Goal: Ask a question

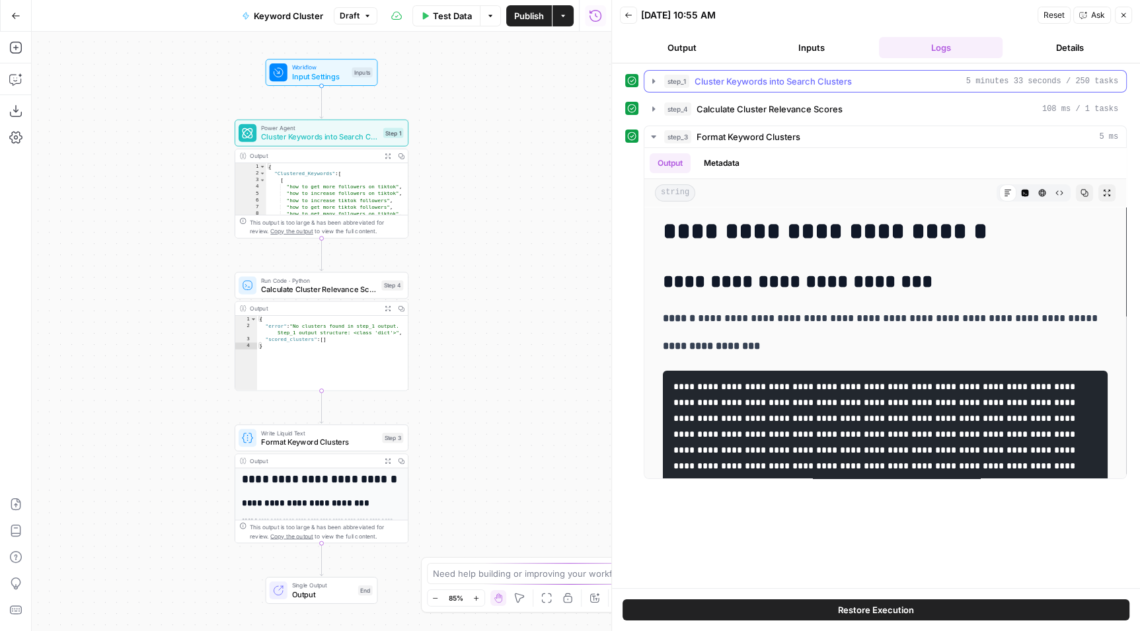
click at [652, 79] on icon "button" at bounding box center [653, 81] width 3 height 5
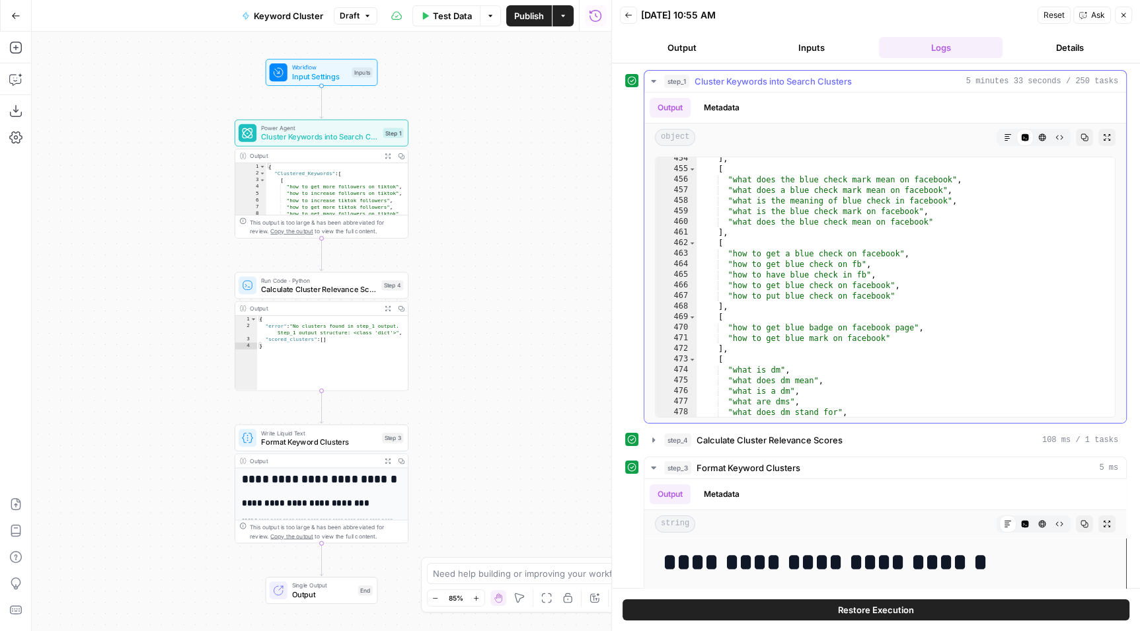
scroll to position [4934, 0]
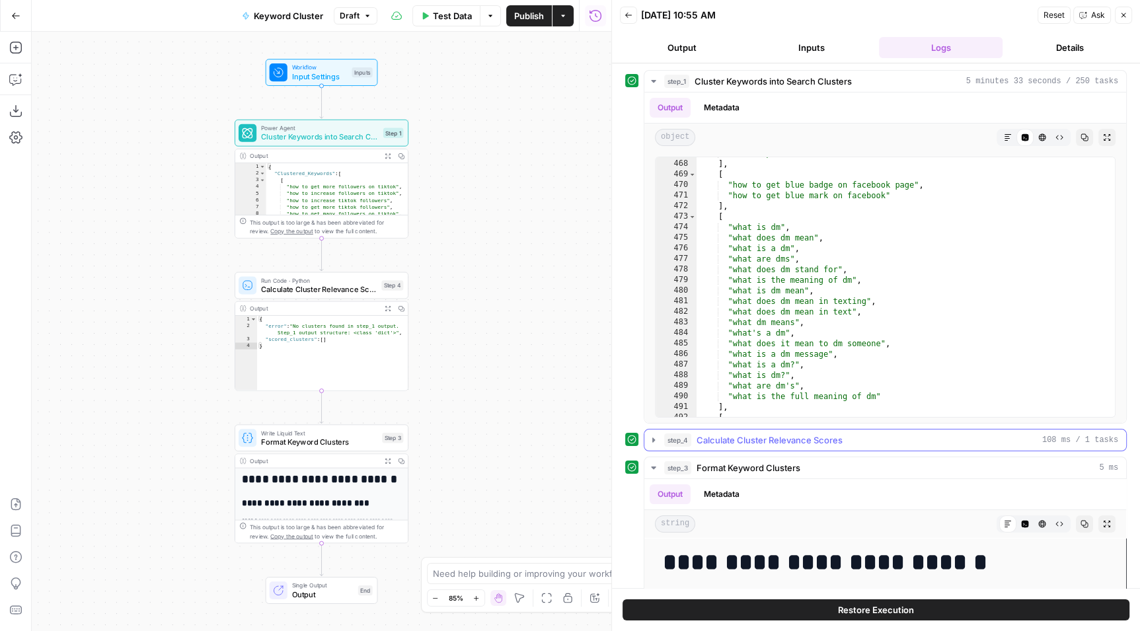
click at [650, 438] on icon "button" at bounding box center [653, 440] width 11 height 11
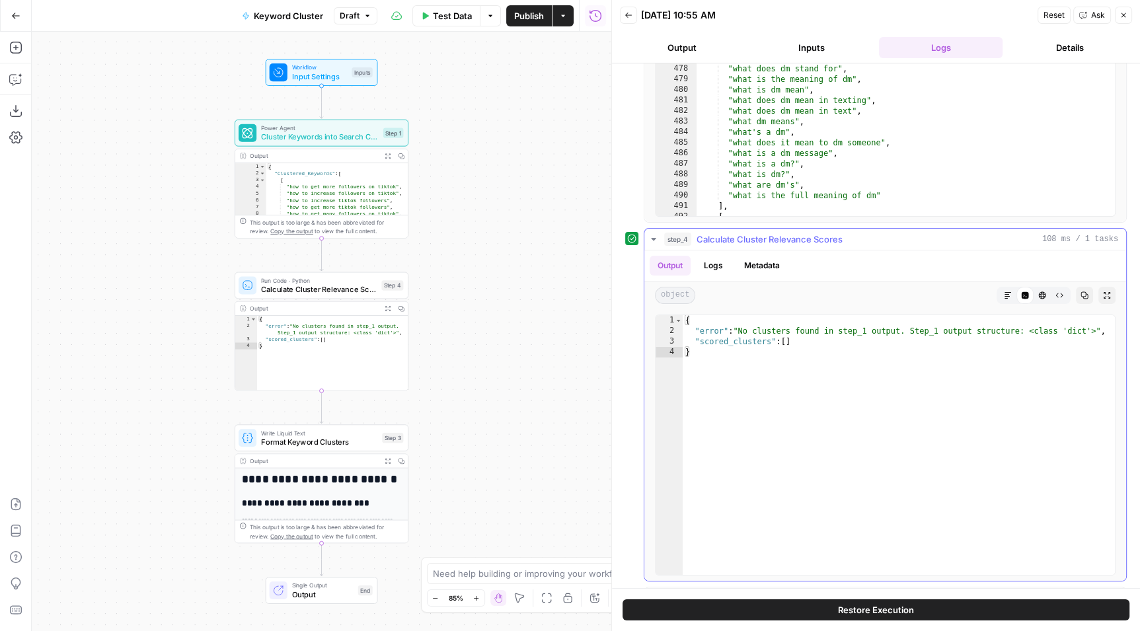
scroll to position [196, 0]
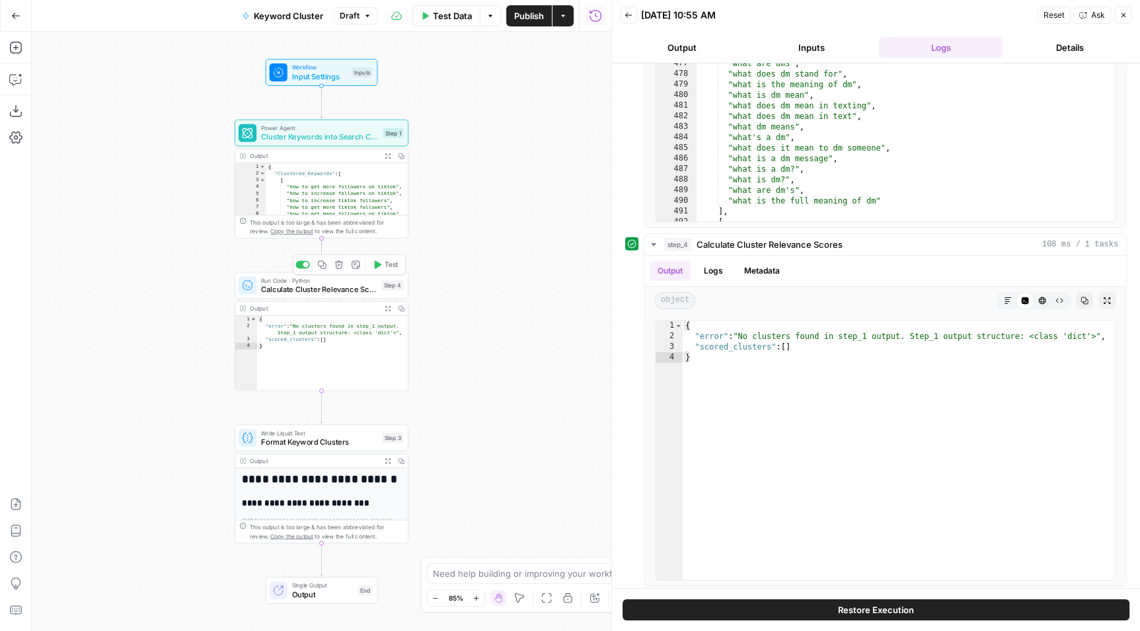
click at [346, 290] on span "Calculate Cluster Relevance Scores" at bounding box center [319, 288] width 116 height 11
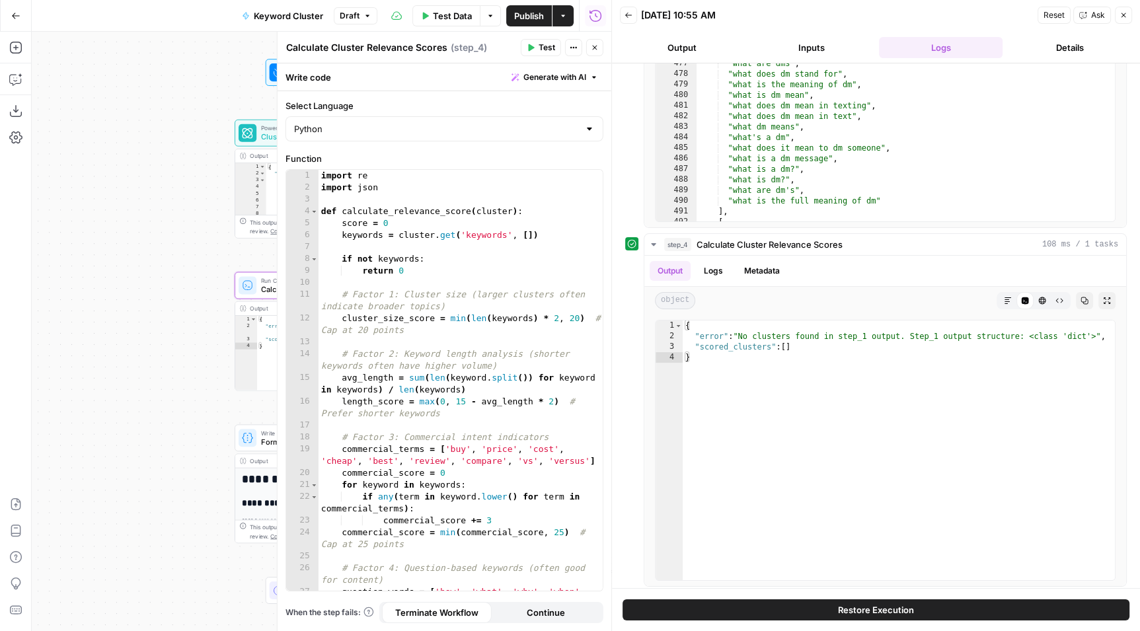
click at [937, 613] on button "Restore Execution" at bounding box center [875, 609] width 507 height 21
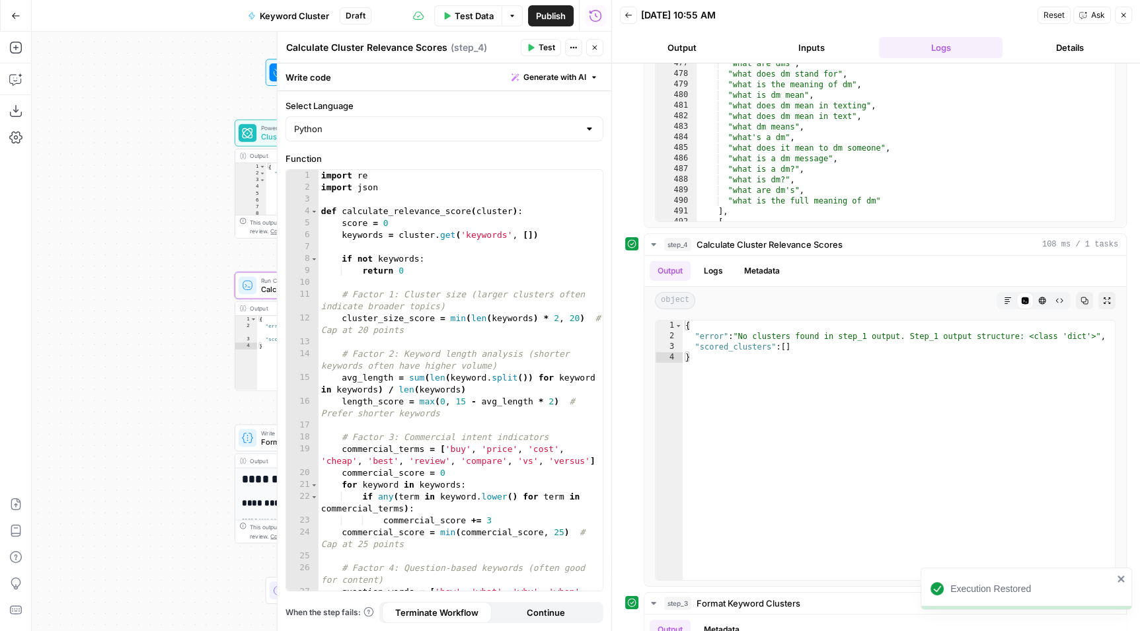
click at [1091, 15] on span "Ask" at bounding box center [1098, 15] width 14 height 12
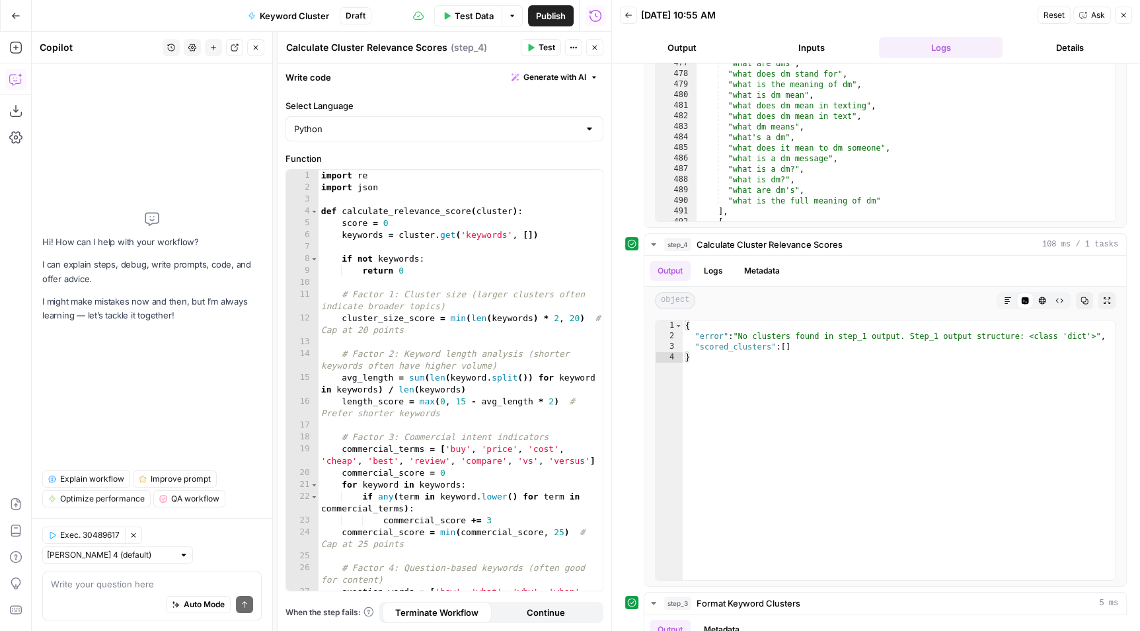
click at [163, 587] on textarea at bounding box center [152, 583] width 202 height 13
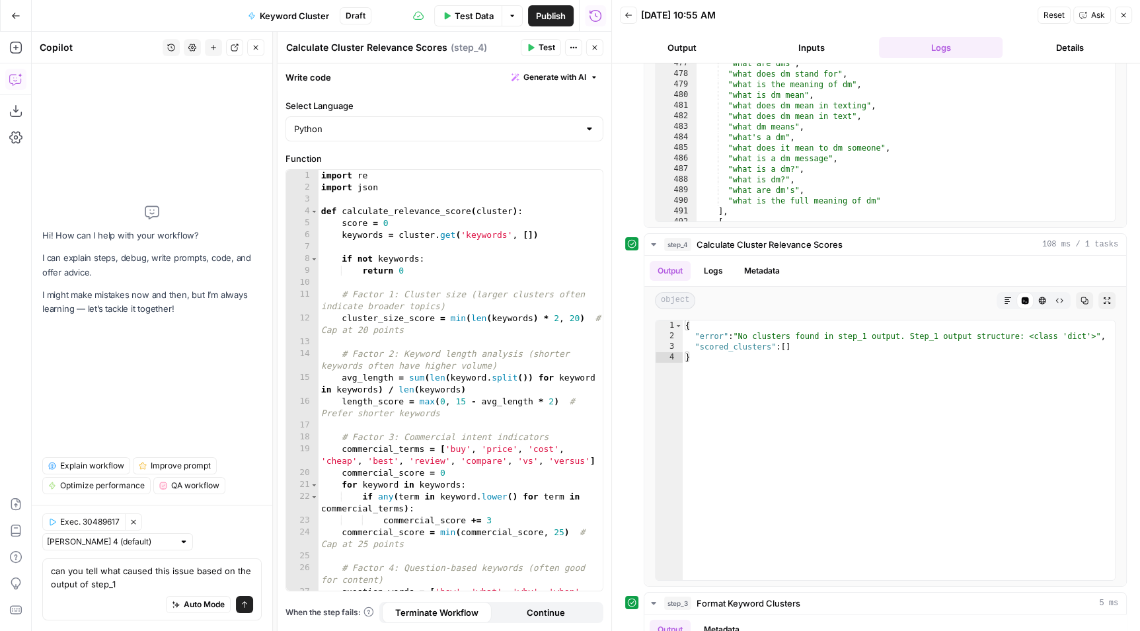
type textarea "can you tell what caused this issue based on the output of step_1/"
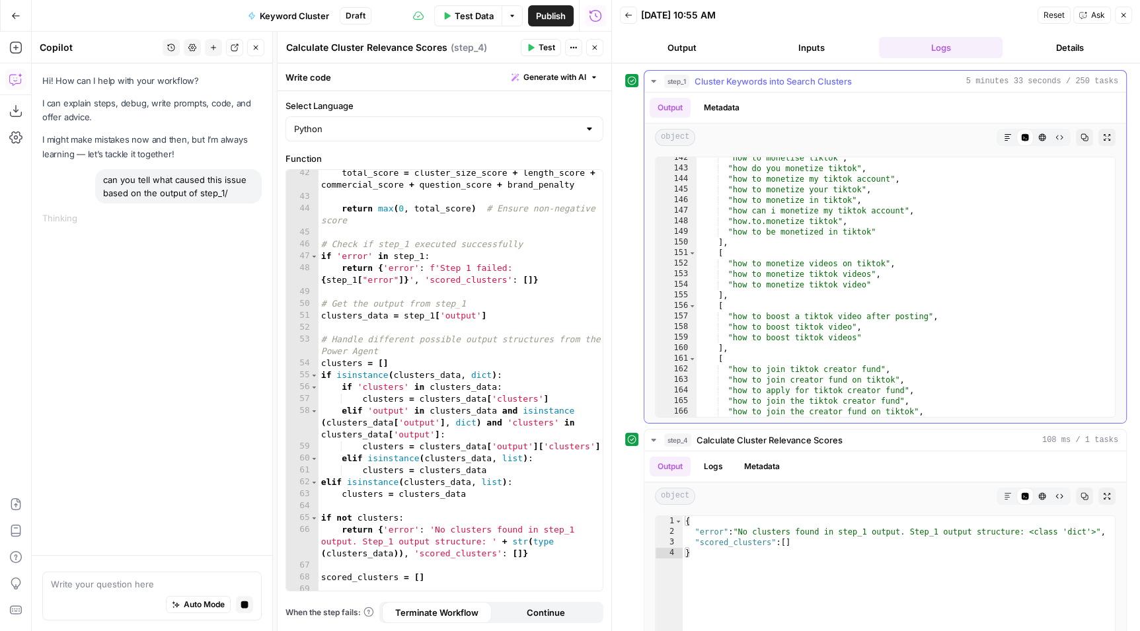
scroll to position [1495, 0]
click at [1012, 138] on button "Markdown" at bounding box center [1007, 137] width 17 height 17
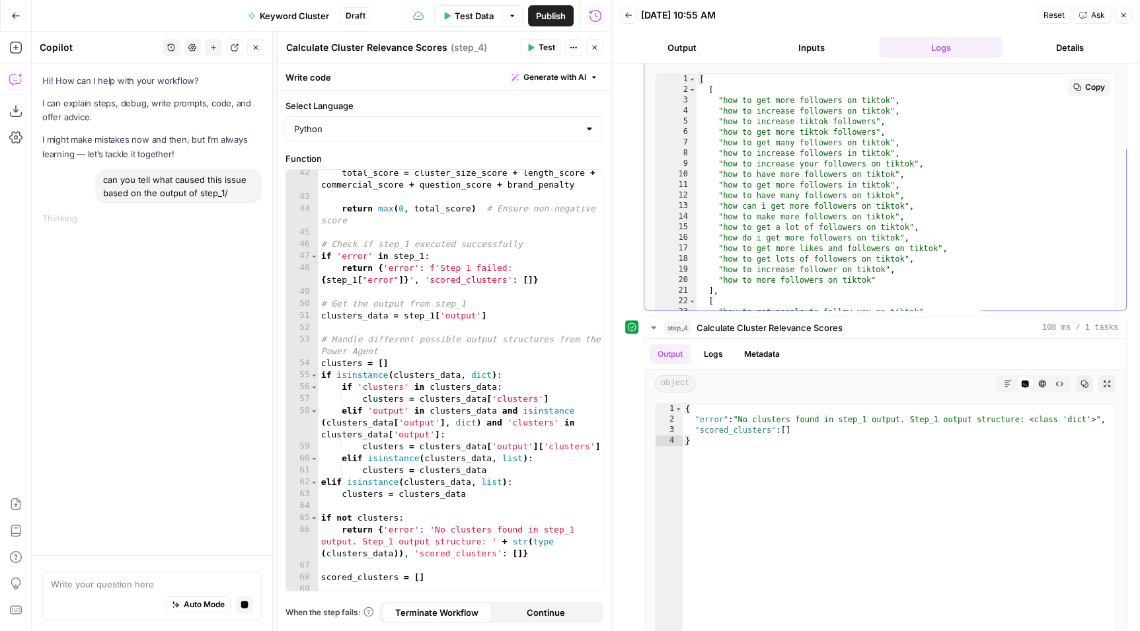
scroll to position [0, 0]
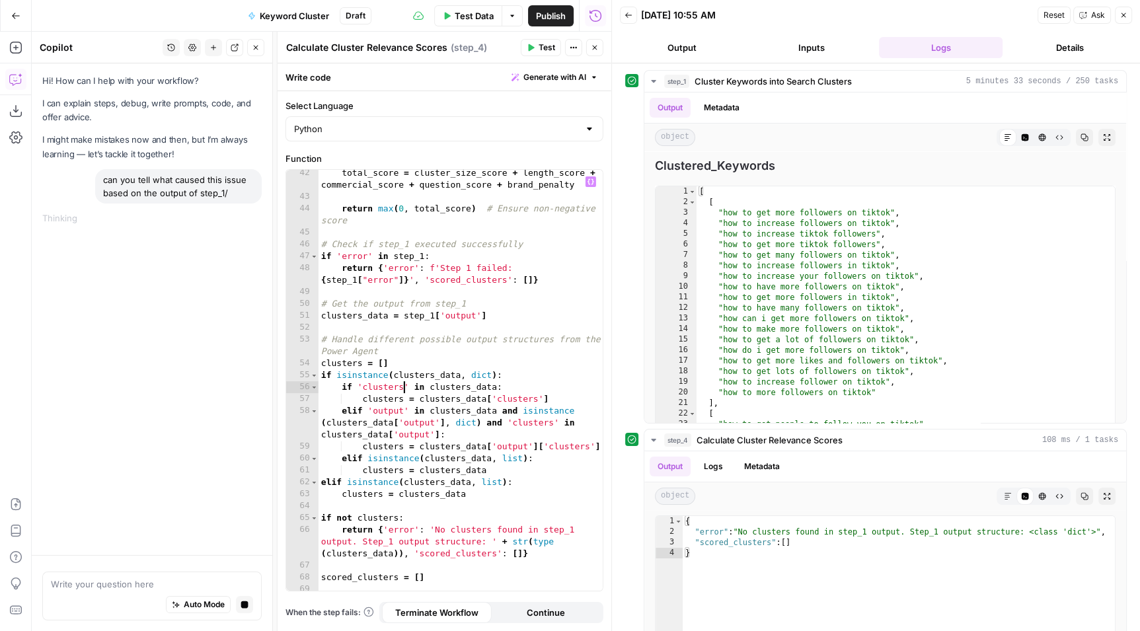
click at [401, 389] on div "total_score = cluster_size_score + length_score + commercial_score + question_s…" at bounding box center [460, 395] width 285 height 457
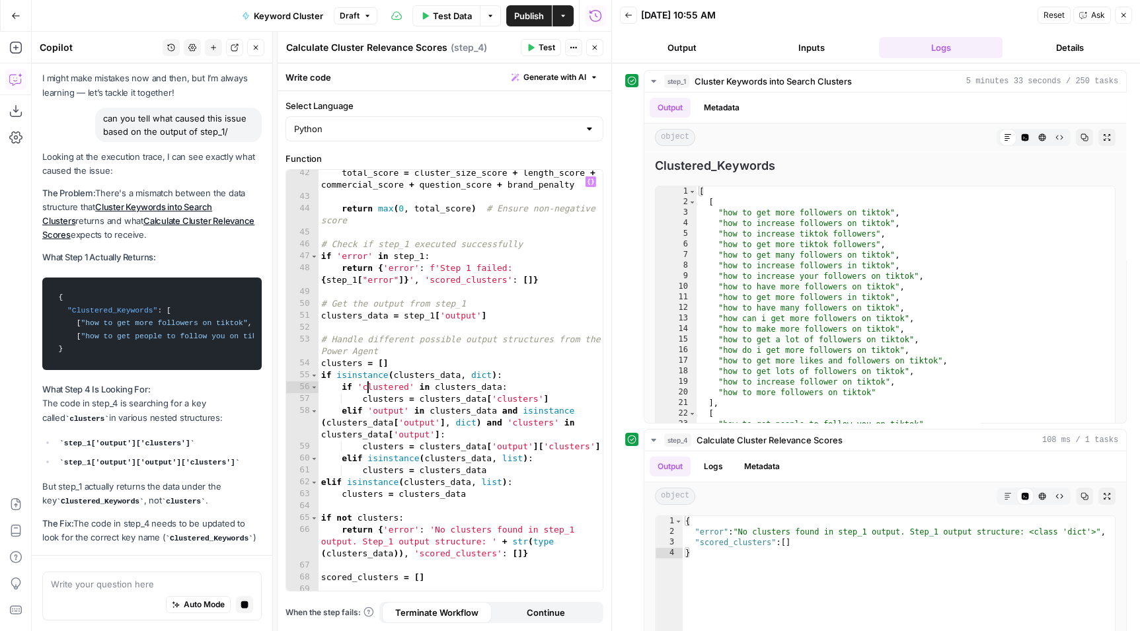
click at [369, 389] on div "total_score = cluster_size_score + length_score + commercial_score + question_s…" at bounding box center [460, 395] width 285 height 457
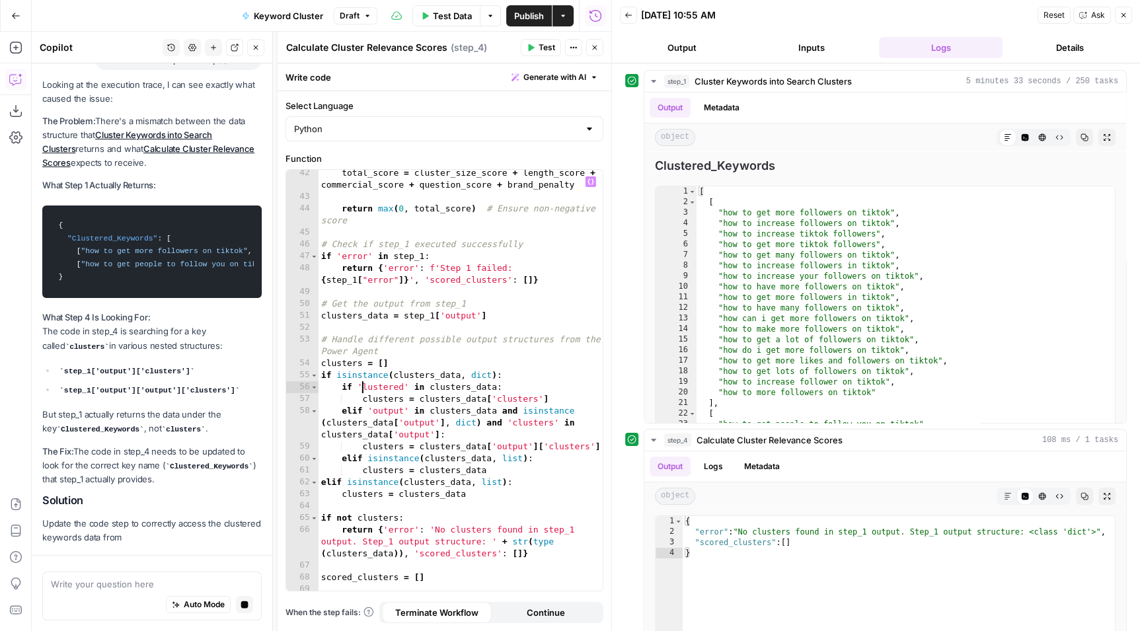
scroll to position [0, 4]
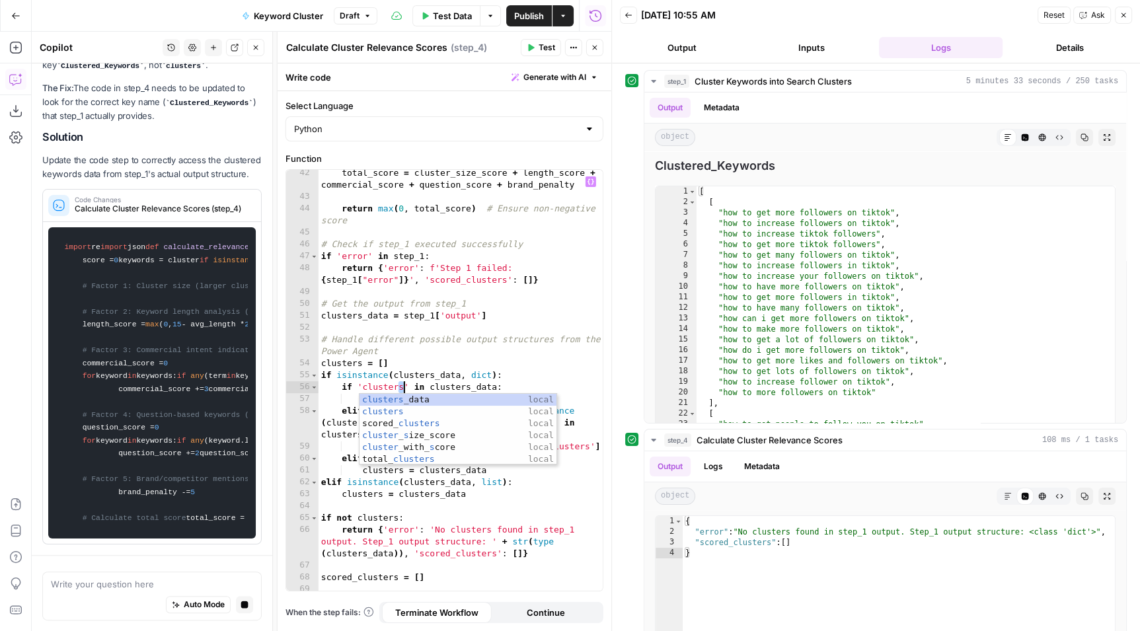
click at [434, 365] on div "total_score = cluster_size_score + length_score + commercial_score + question_s…" at bounding box center [460, 395] width 285 height 457
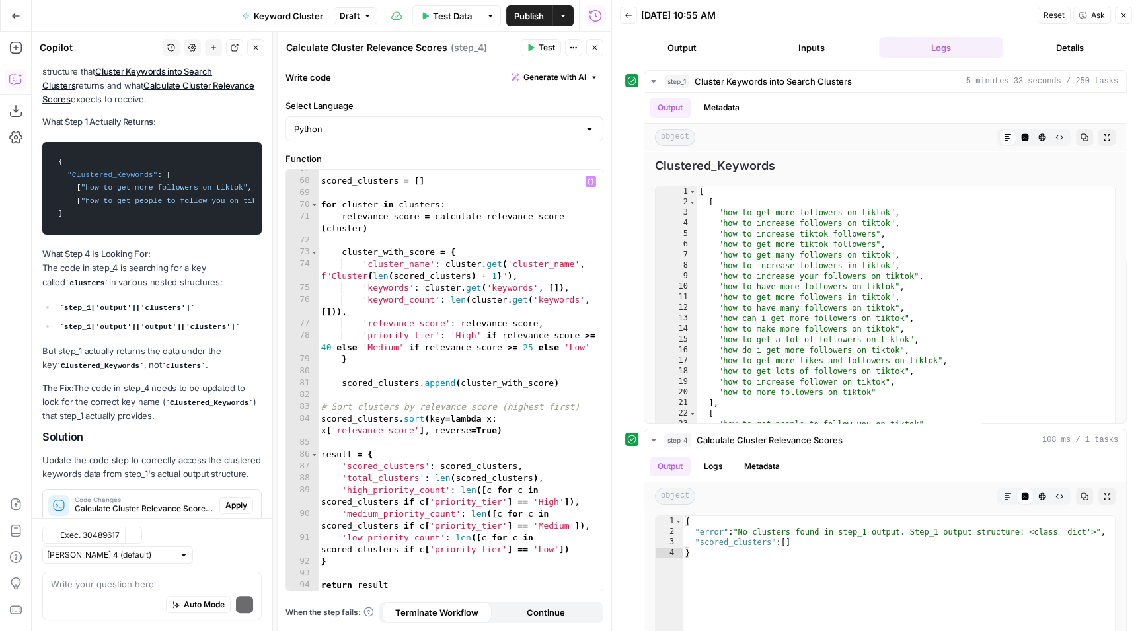
scroll to position [235, 0]
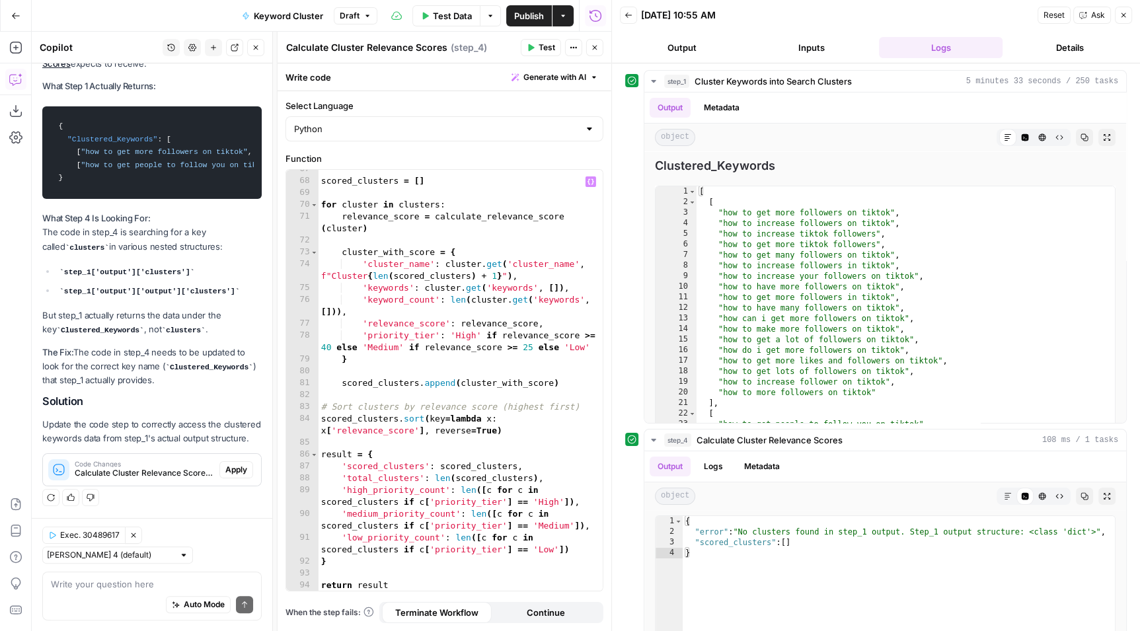
type textarea "**********"
click at [230, 476] on span "Apply" at bounding box center [236, 470] width 22 height 12
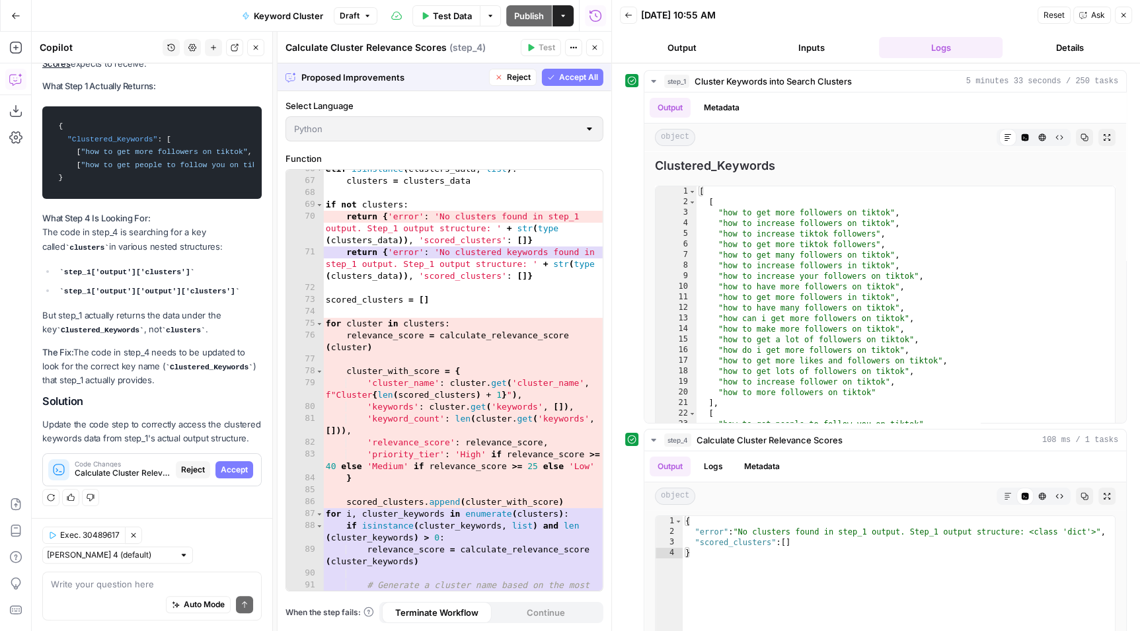
click at [571, 78] on span "Accept All" at bounding box center [578, 77] width 39 height 12
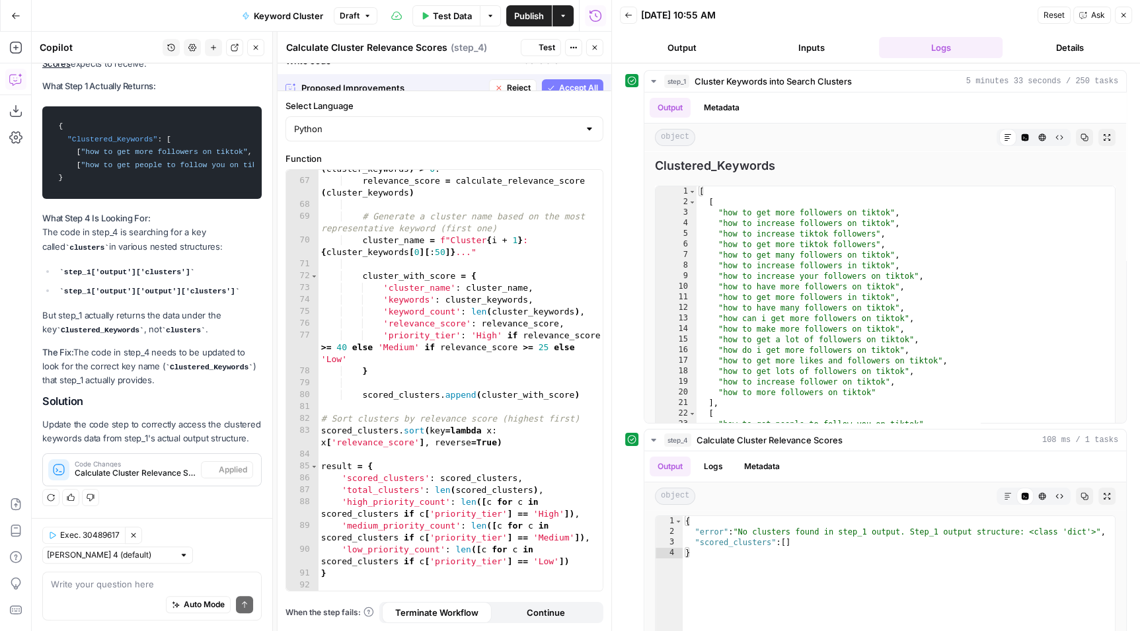
scroll to position [1053, 0]
click at [533, 43] on button "Test" at bounding box center [541, 47] width 40 height 17
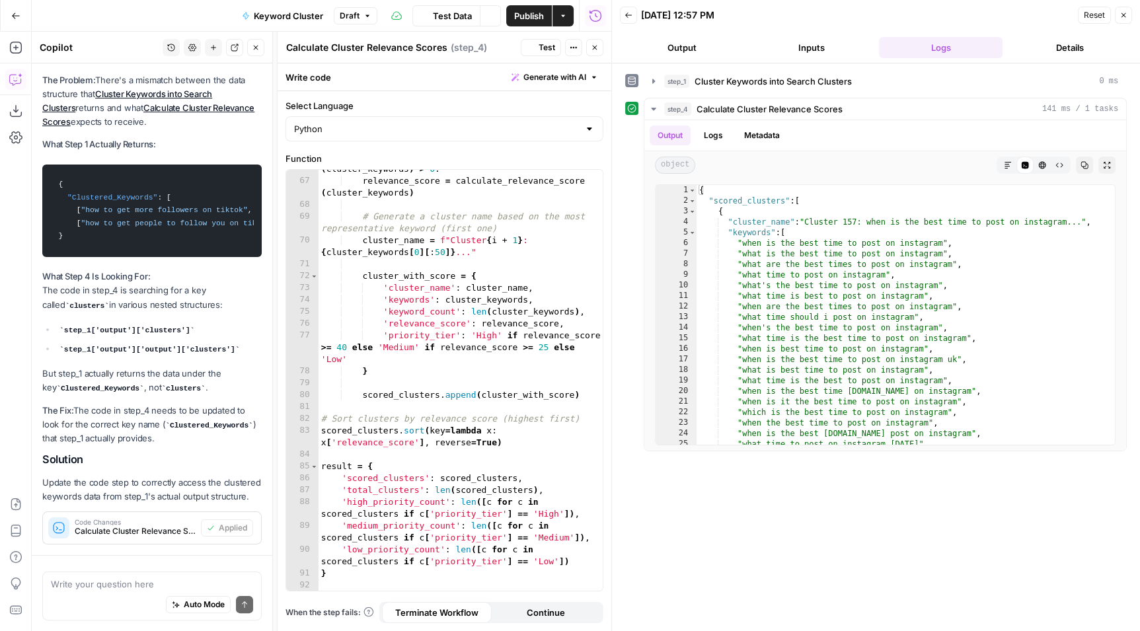
scroll to position [256, 0]
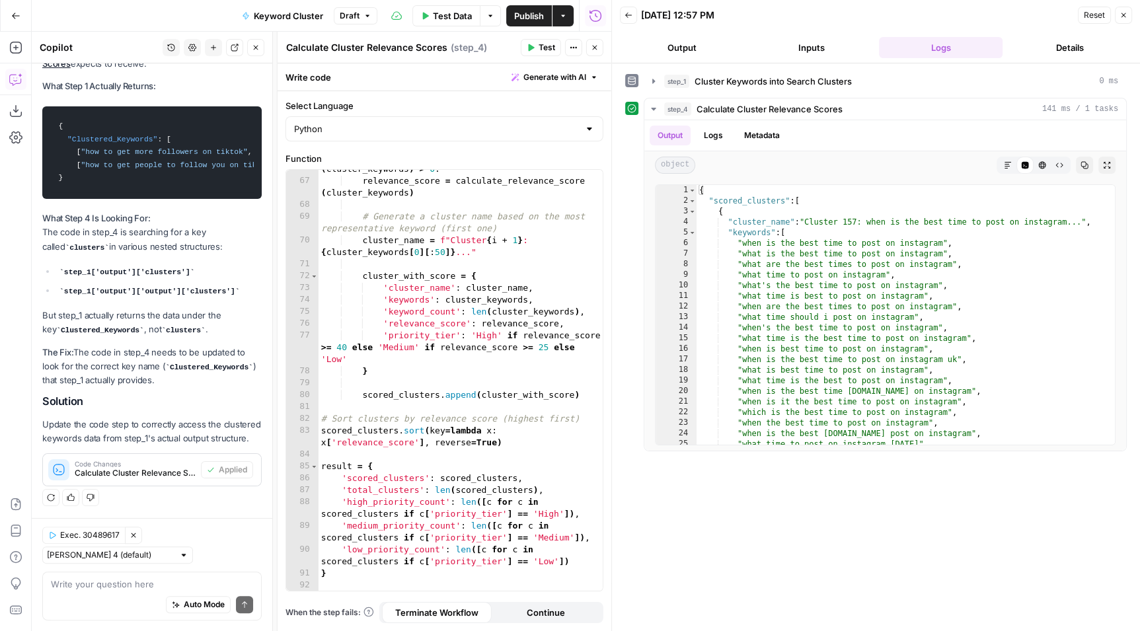
click at [589, 50] on button "Close" at bounding box center [594, 47] width 17 height 17
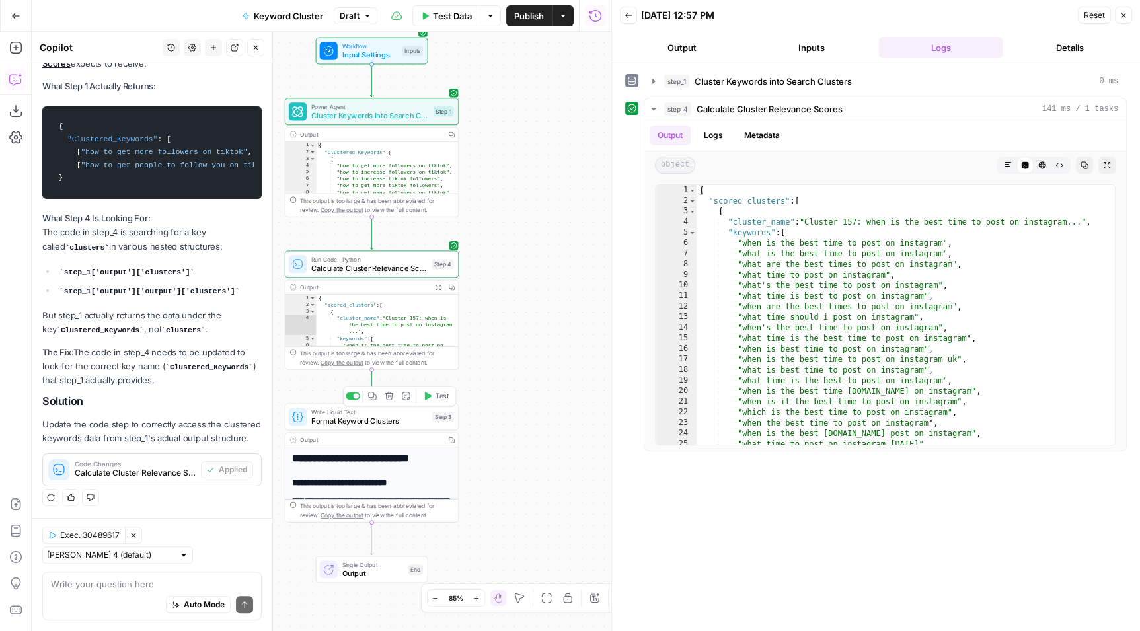
click at [436, 397] on span "Test" at bounding box center [441, 396] width 13 height 10
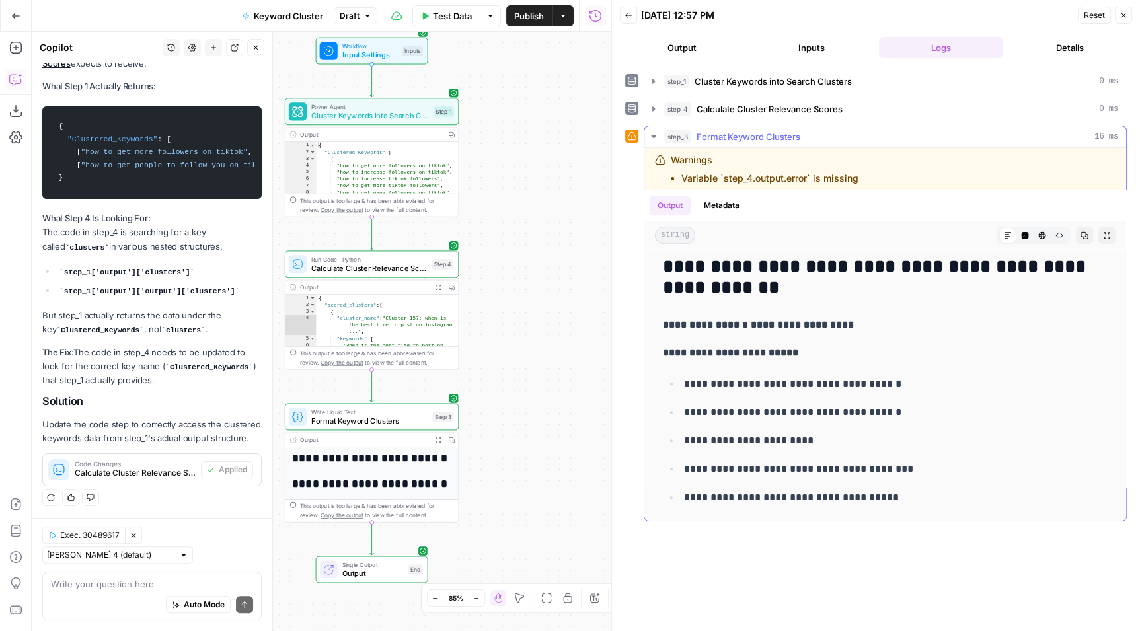
scroll to position [1633, 0]
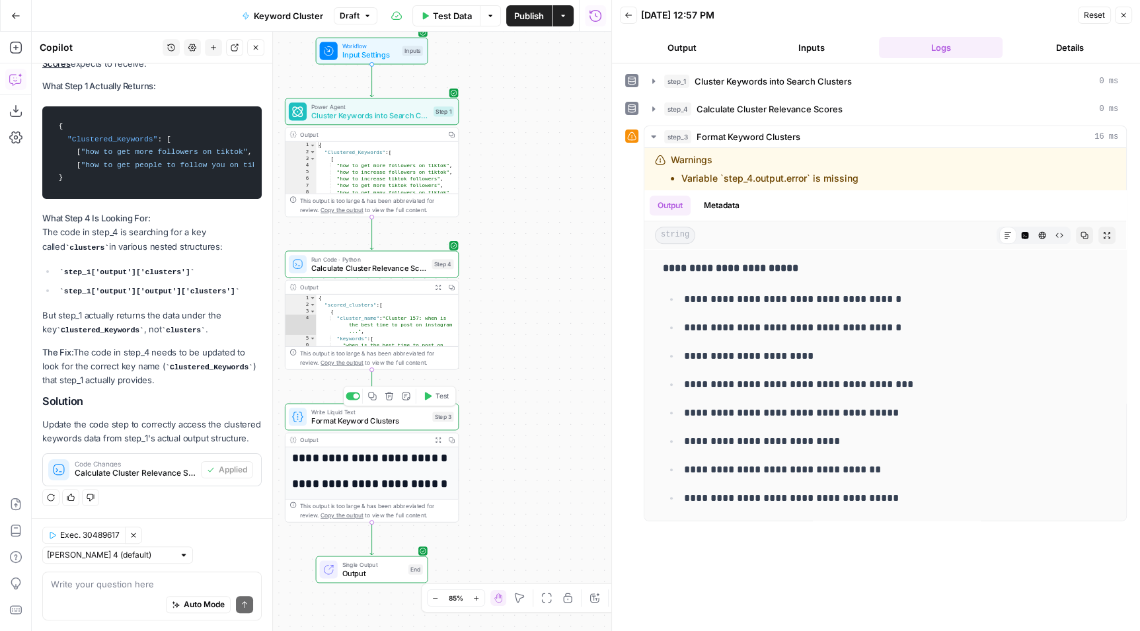
click at [393, 418] on span "Format Keyword Clusters" at bounding box center [369, 420] width 117 height 11
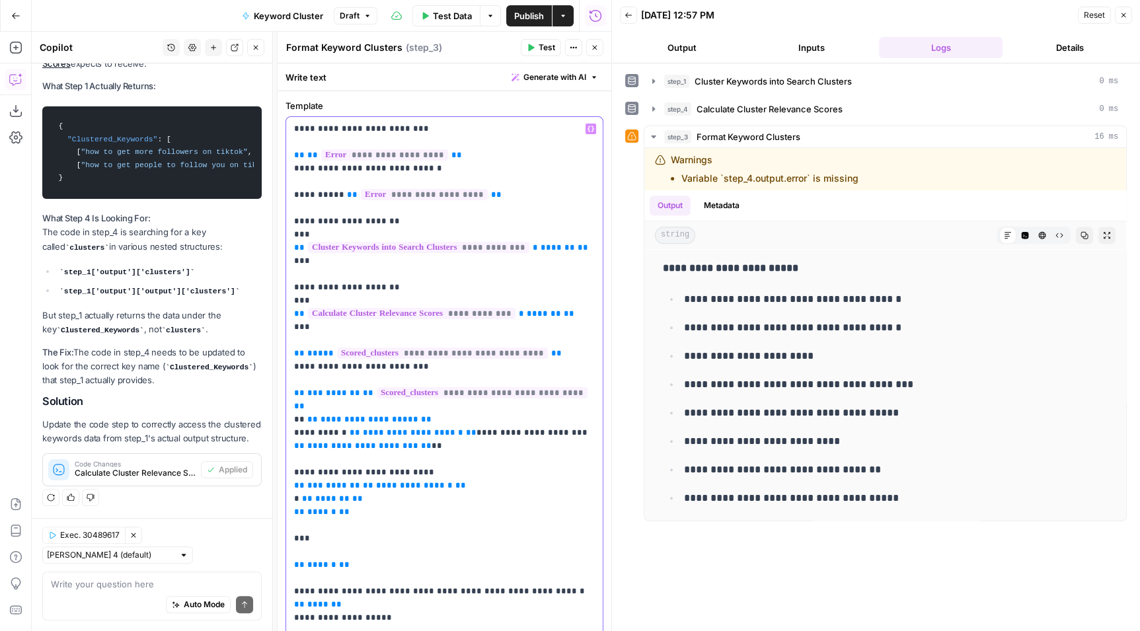
click at [499, 198] on p "**********" at bounding box center [444, 452] width 301 height 661
click at [155, 581] on textarea at bounding box center [152, 583] width 202 height 13
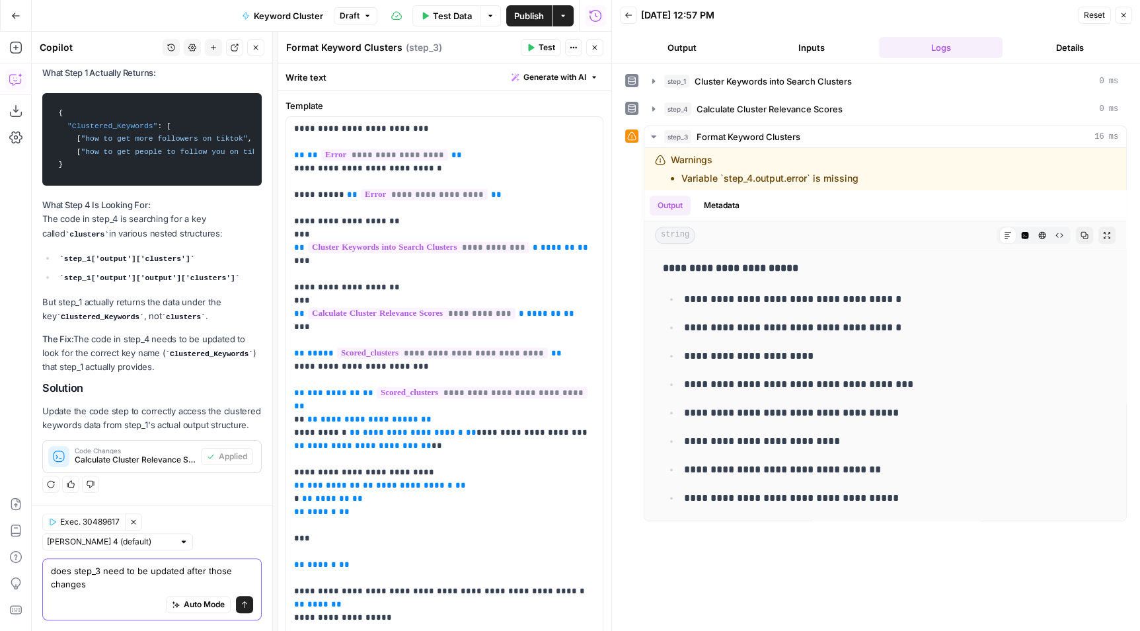
type textarea "does step_3 need to be updated after those changes?"
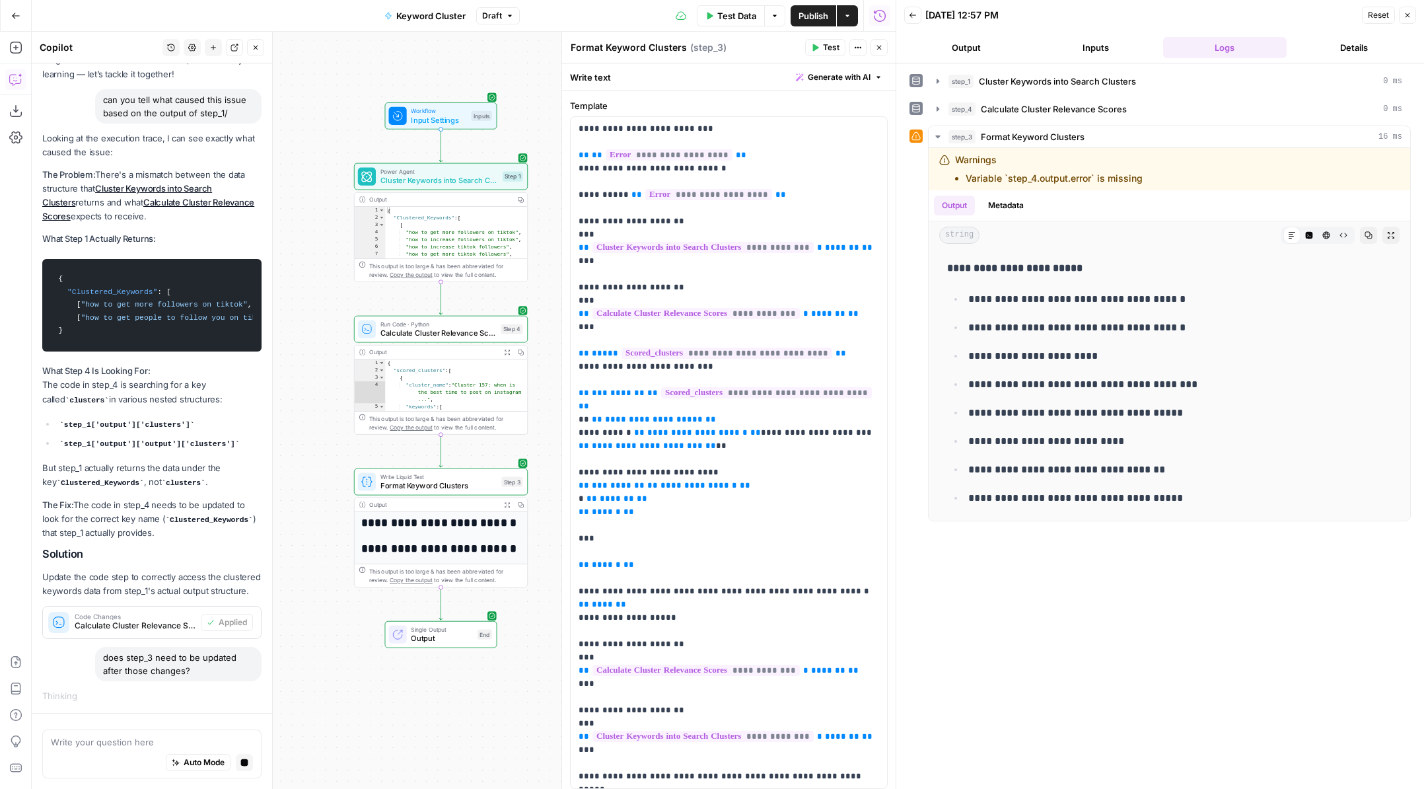
click at [1139, 40] on button "Details" at bounding box center [1354, 47] width 124 height 21
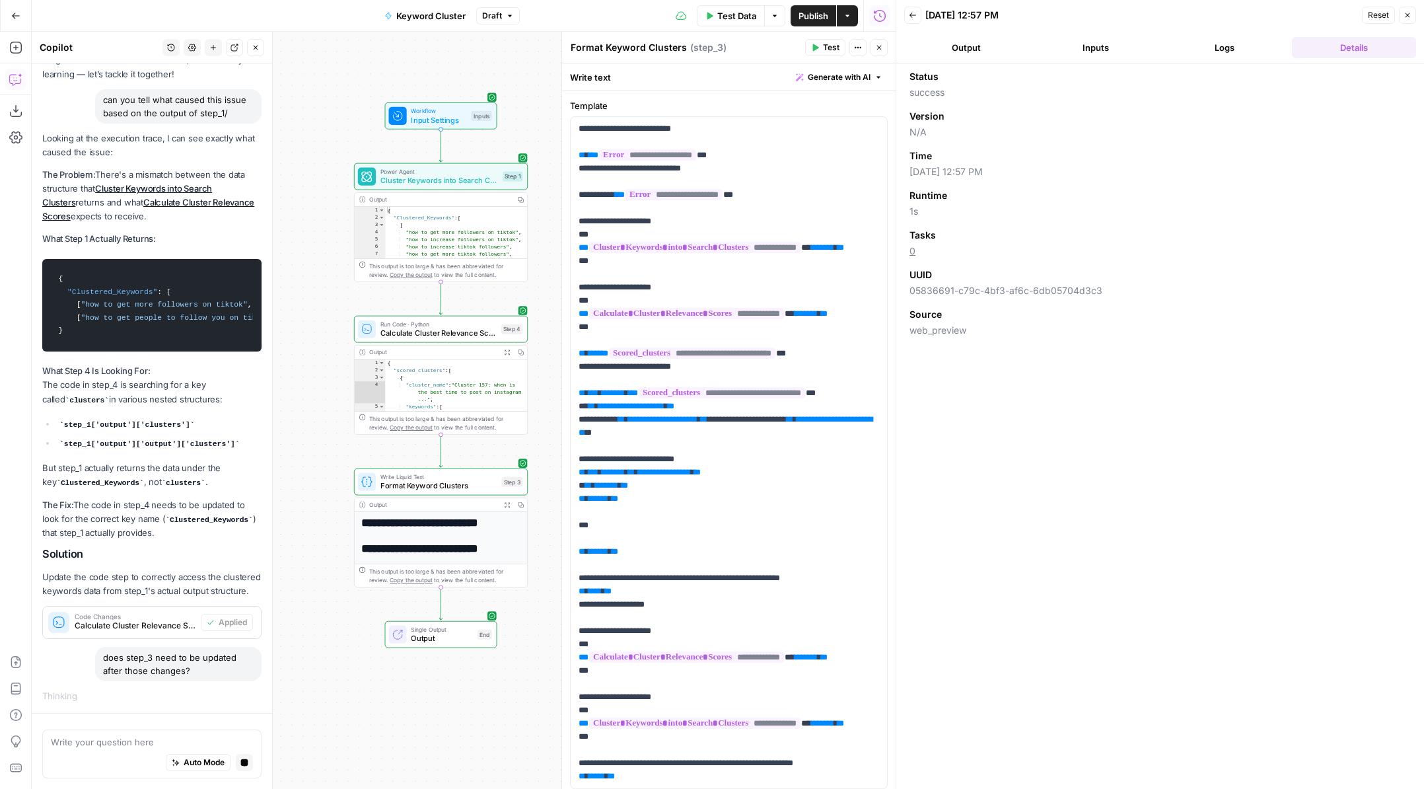
click at [1139, 51] on button "Logs" at bounding box center [1225, 47] width 124 height 21
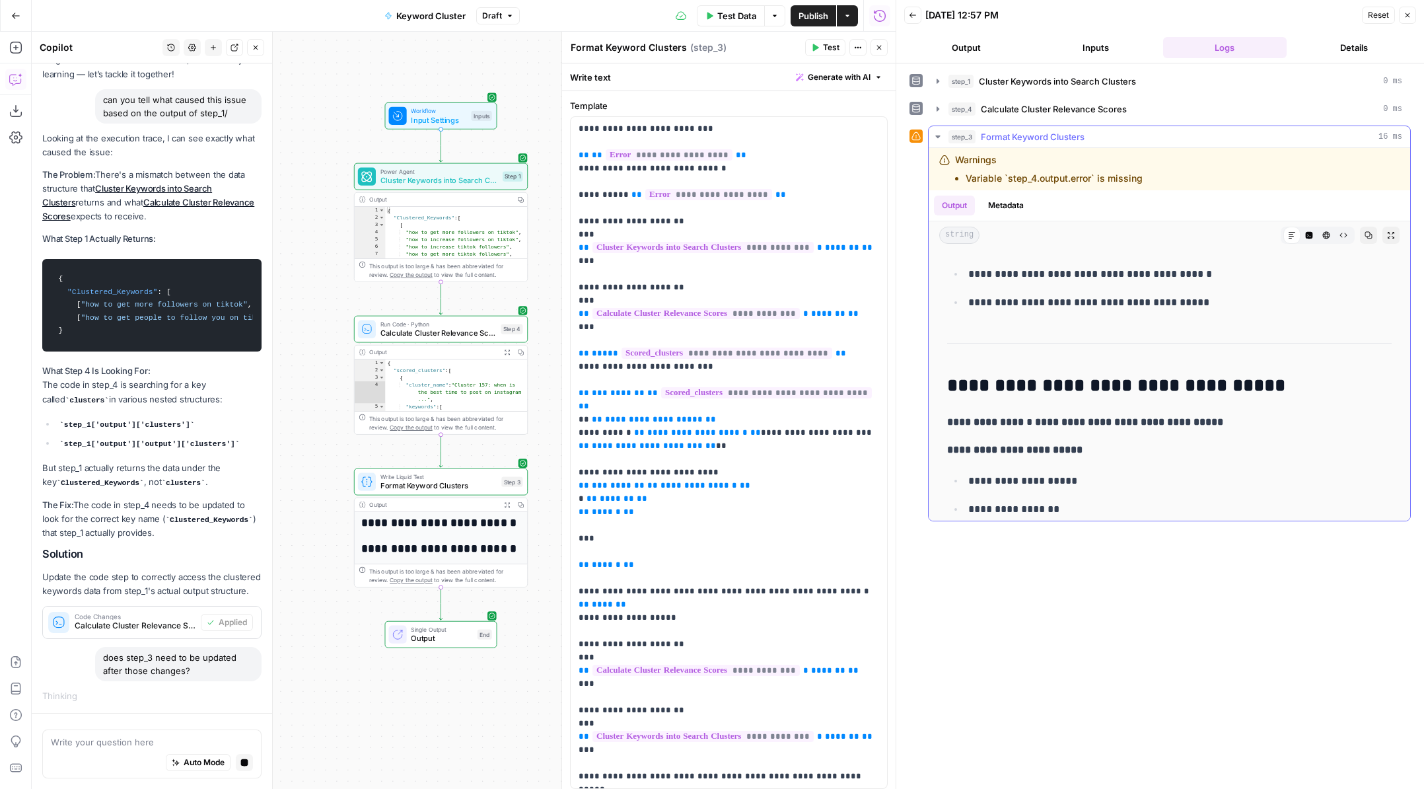
scroll to position [4022, 0]
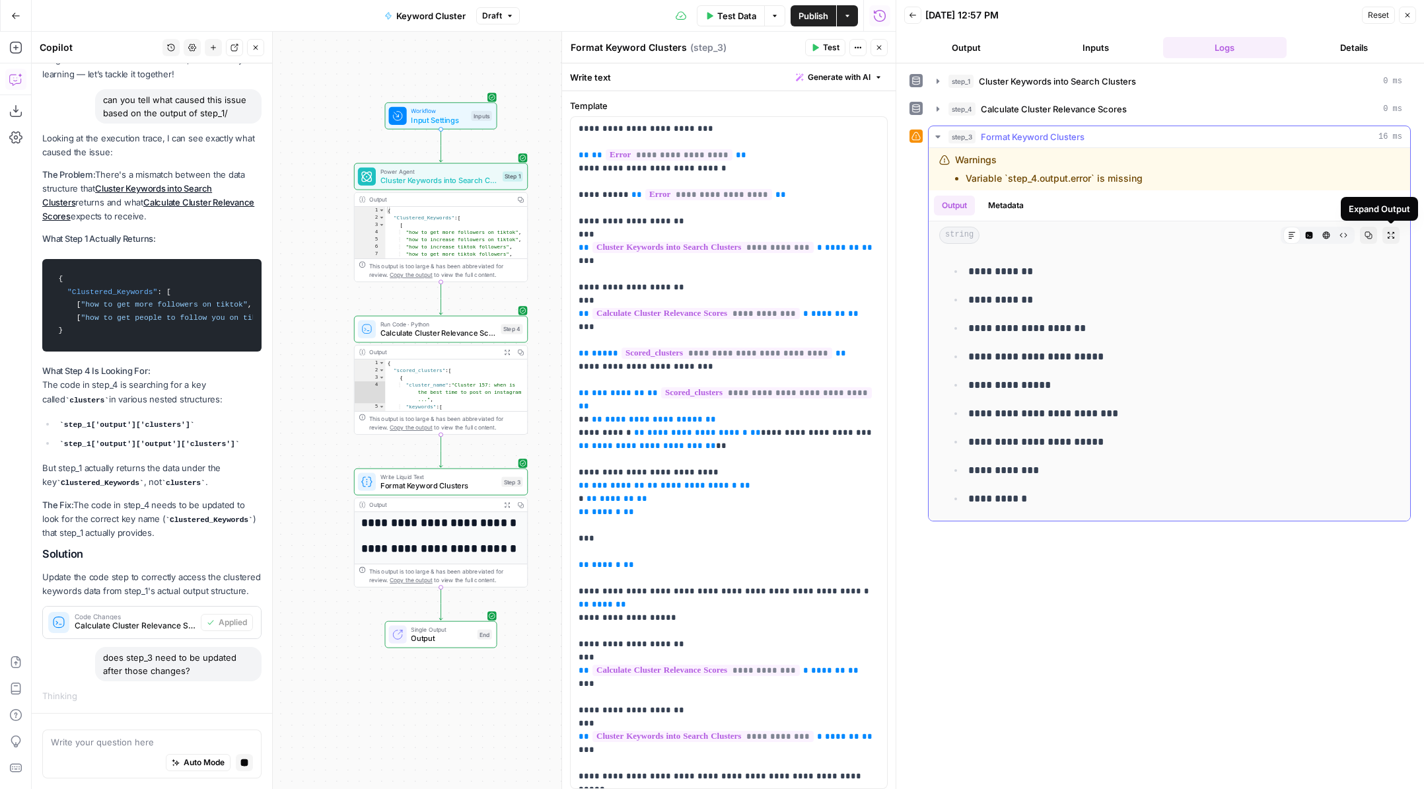
click at [1139, 233] on button "Expand Output" at bounding box center [1391, 235] width 17 height 17
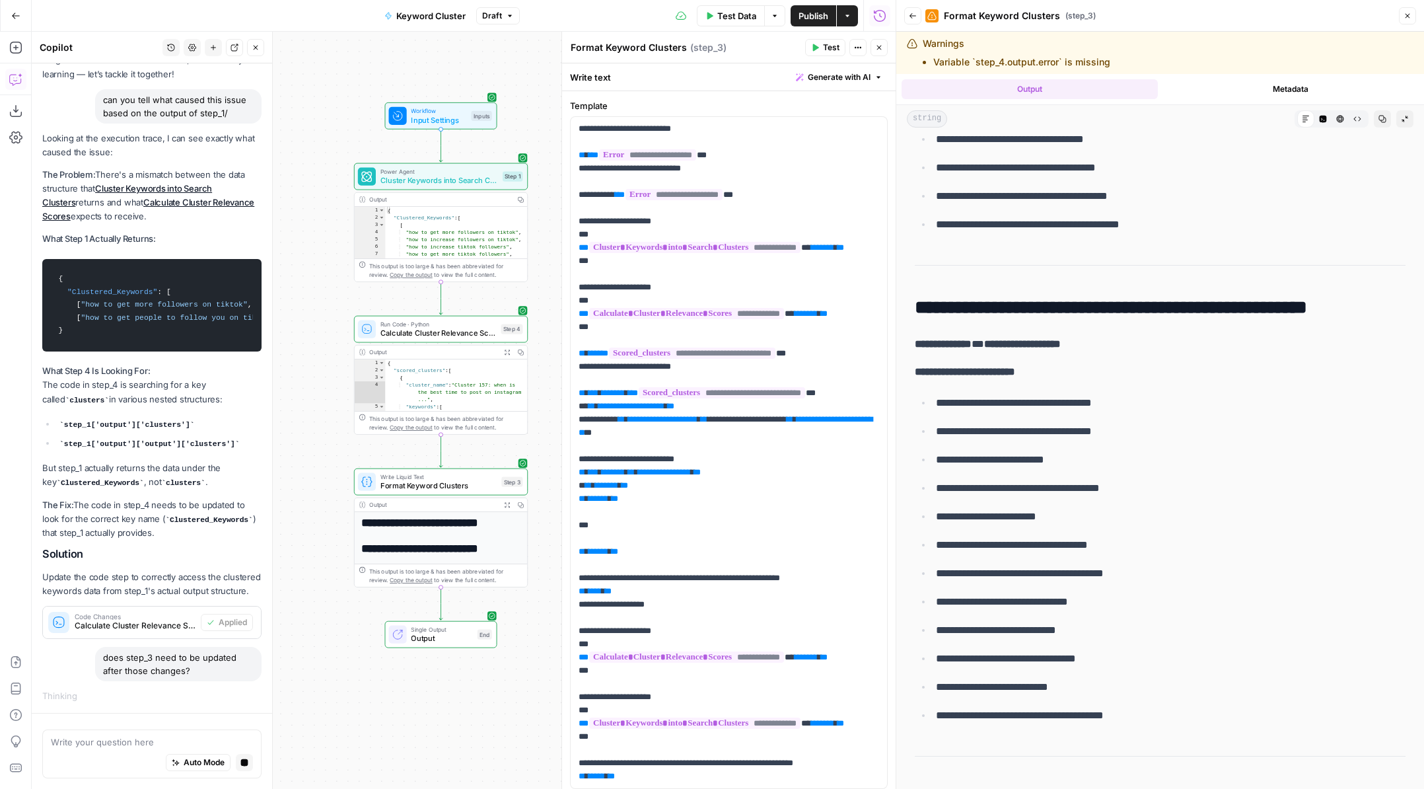
scroll to position [1842, 0]
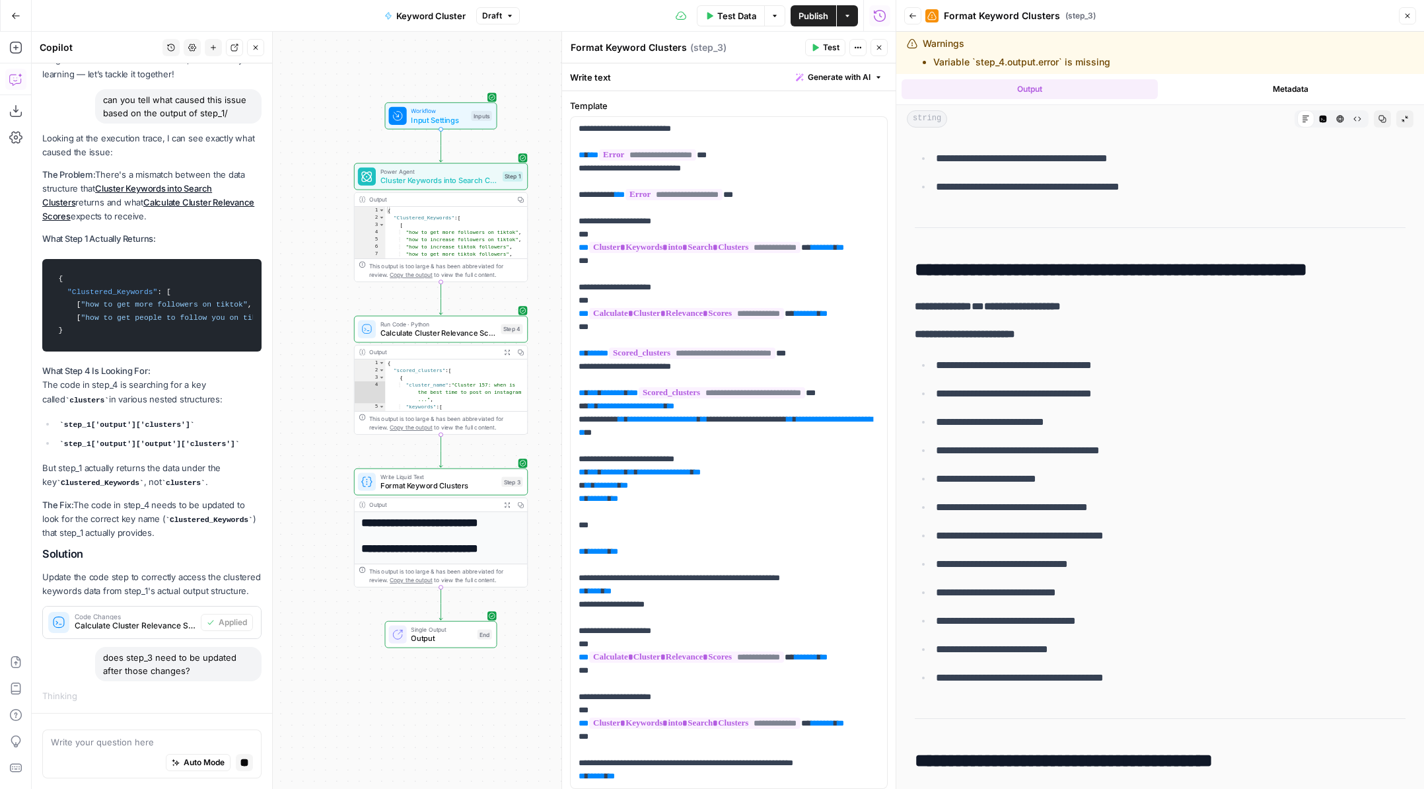
click at [1139, 85] on button "Metadata" at bounding box center [1291, 89] width 256 height 20
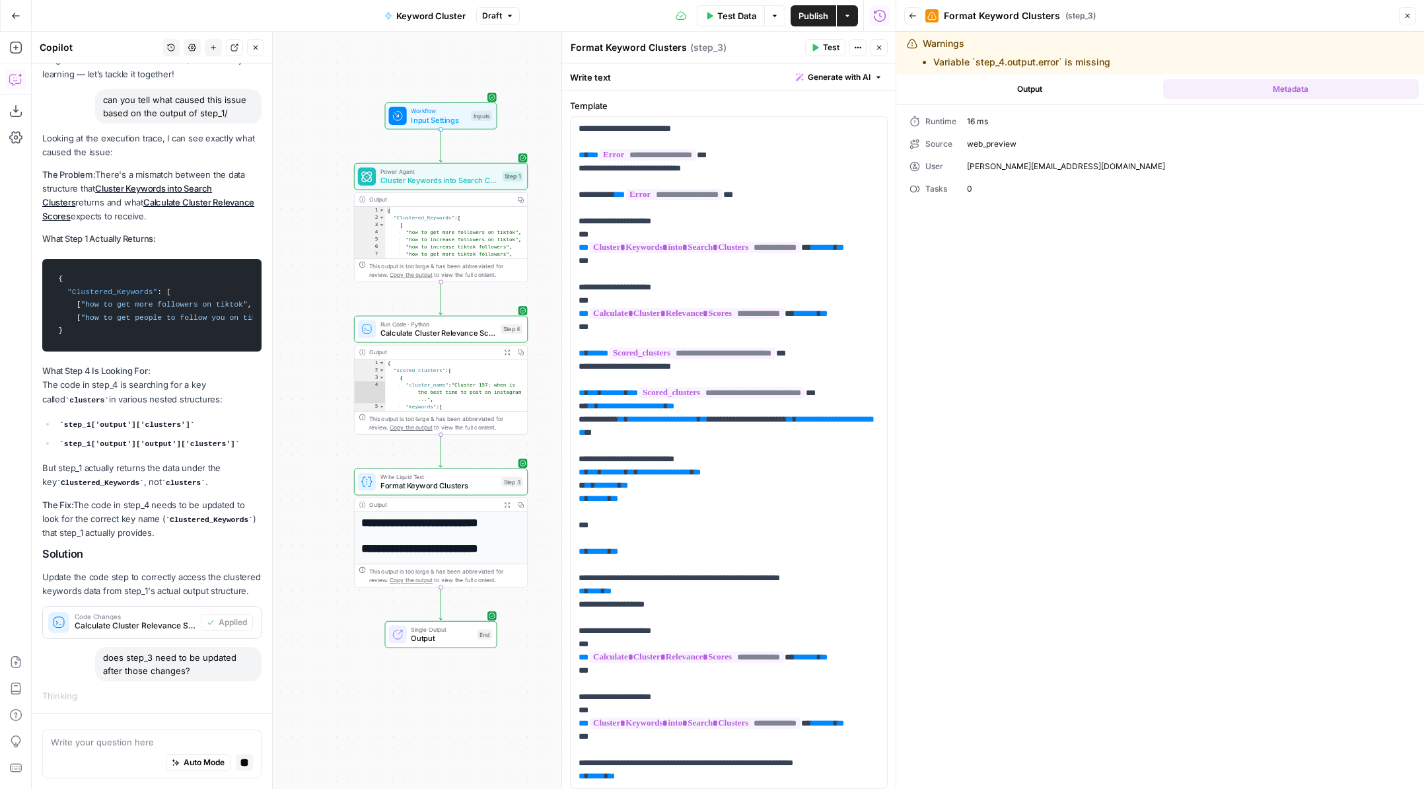
click at [1123, 89] on button "Output" at bounding box center [1030, 89] width 256 height 20
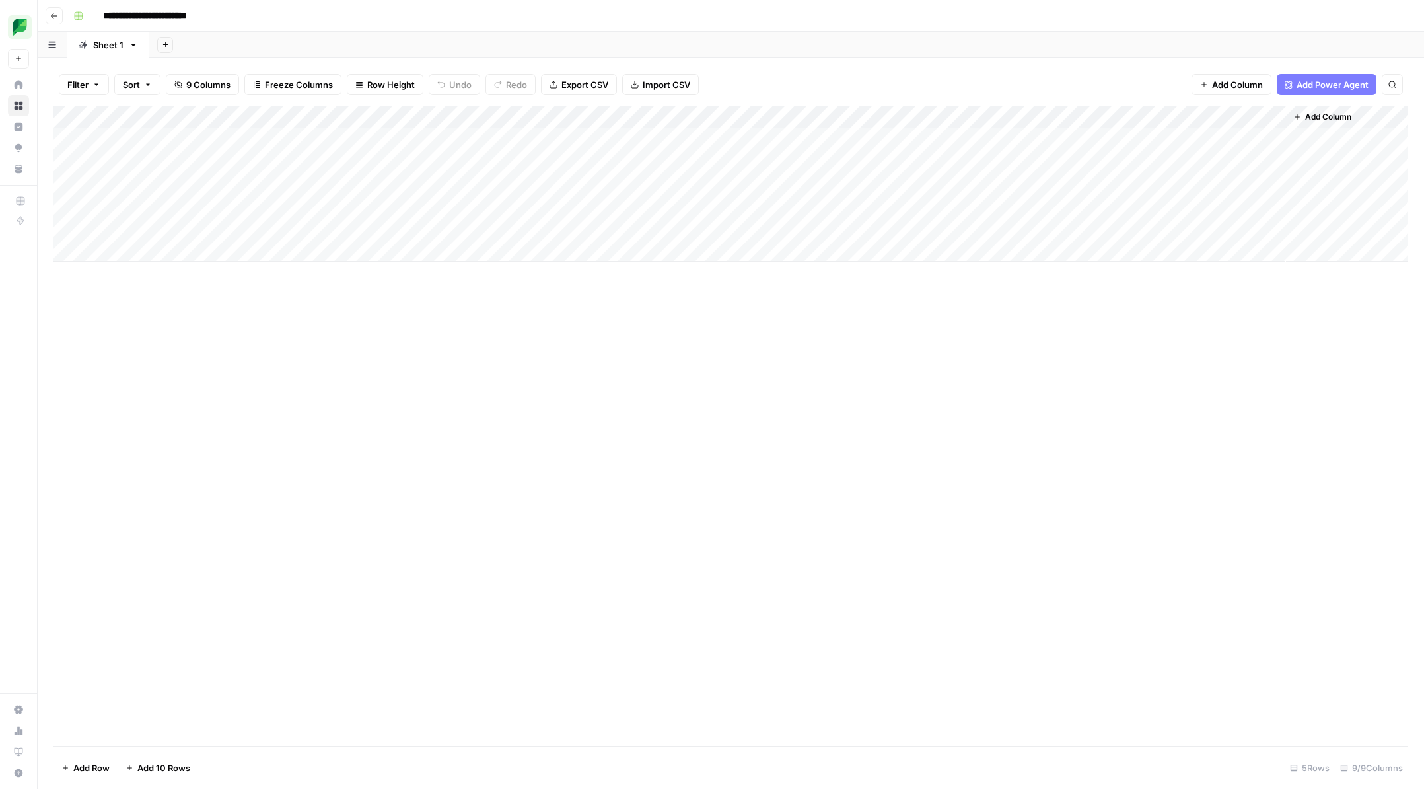
click at [680, 136] on div "Add Column" at bounding box center [731, 184] width 1355 height 156
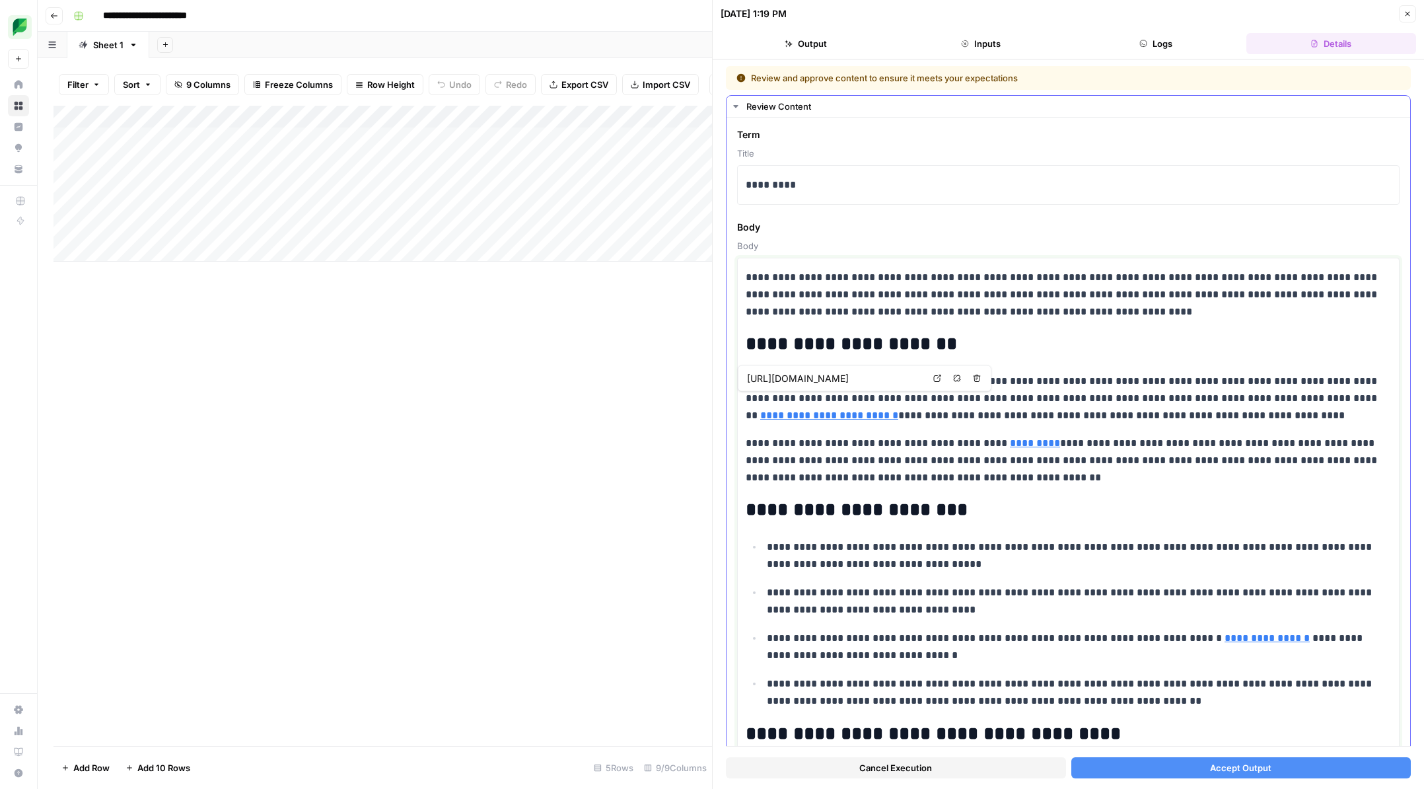
click at [1249, 395] on p "**********" at bounding box center [1068, 399] width 645 height 52
click at [1287, 398] on p "**********" at bounding box center [1068, 399] width 645 height 52
click at [1249, 399] on p "**********" at bounding box center [1068, 399] width 645 height 52
click at [1240, 399] on p "**********" at bounding box center [1068, 399] width 645 height 52
